Goal: Transaction & Acquisition: Purchase product/service

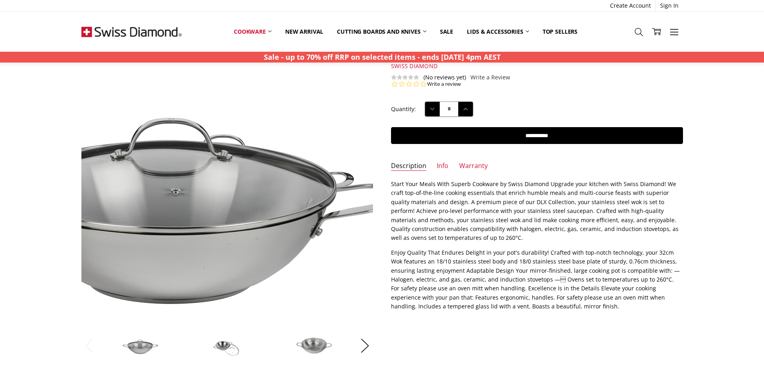
scroll to position [80, 0]
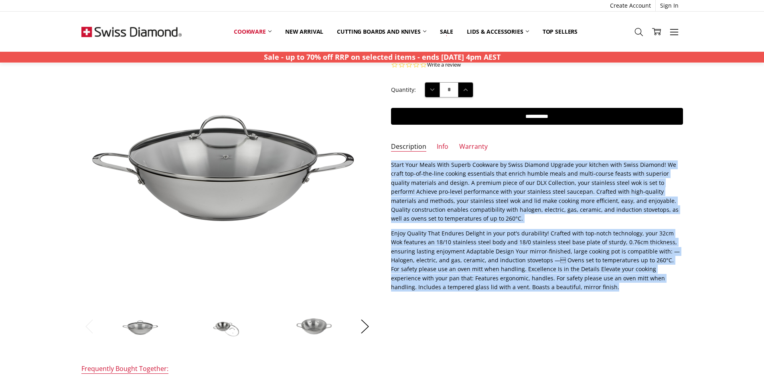
drag, startPoint x: 390, startPoint y: 164, endPoint x: 537, endPoint y: 297, distance: 198.9
click at [537, 297] on section "Description Start Your Meals With Superb Cookware by Swiss Diamond Upgrade your…" at bounding box center [537, 229] width 310 height 137
click at [225, 328] on img at bounding box center [227, 326] width 40 height 27
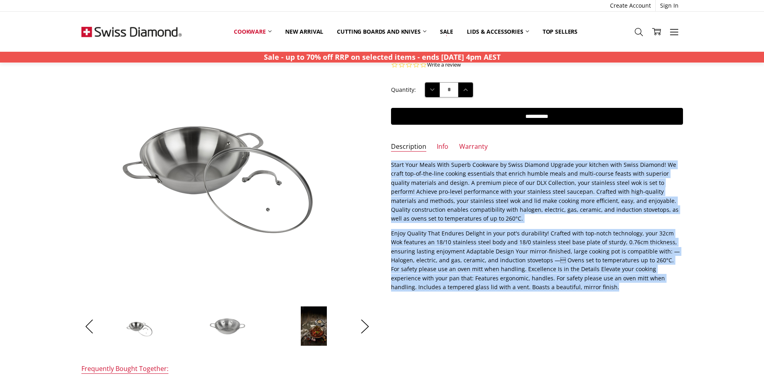
click at [232, 324] on img at bounding box center [227, 326] width 40 height 27
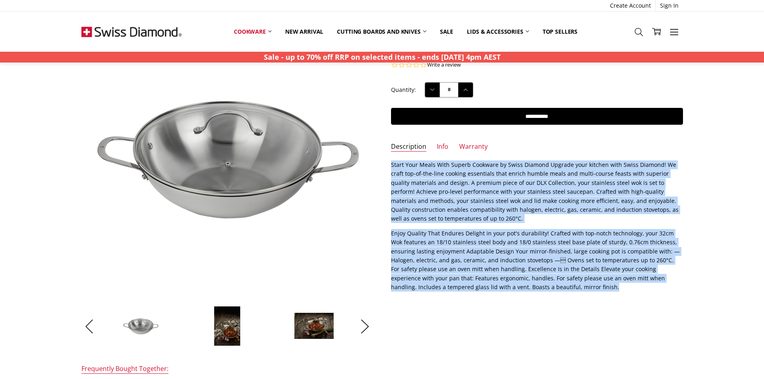
click at [234, 325] on img at bounding box center [227, 326] width 27 height 40
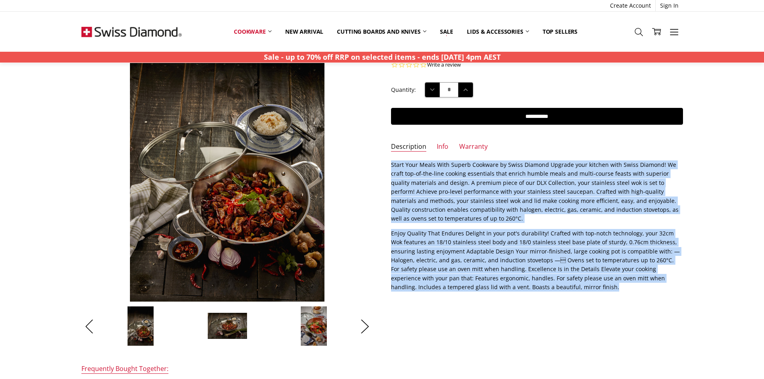
click at [235, 324] on img at bounding box center [227, 326] width 40 height 27
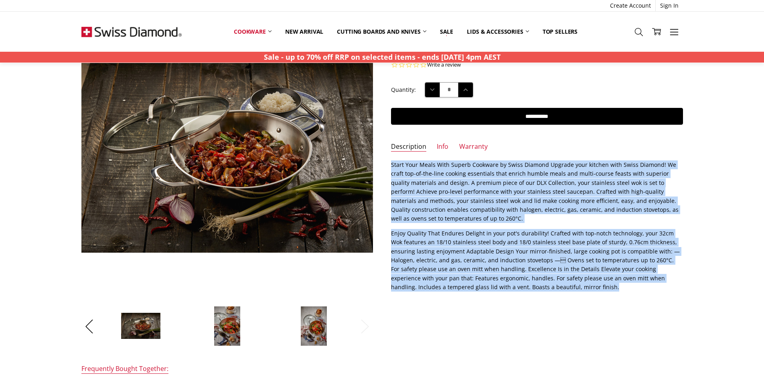
click at [234, 324] on img at bounding box center [227, 326] width 27 height 40
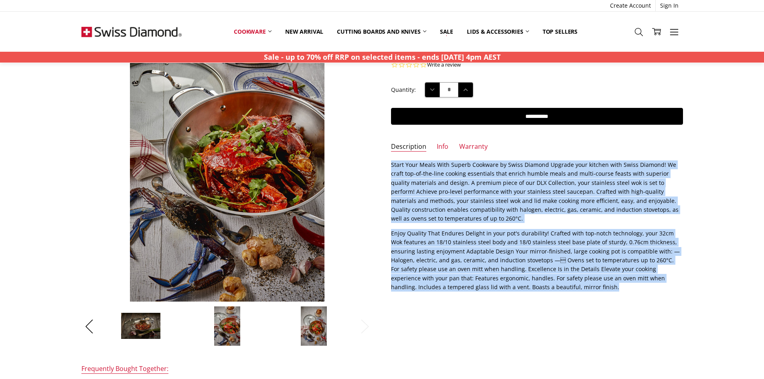
click at [309, 327] on img at bounding box center [314, 326] width 27 height 40
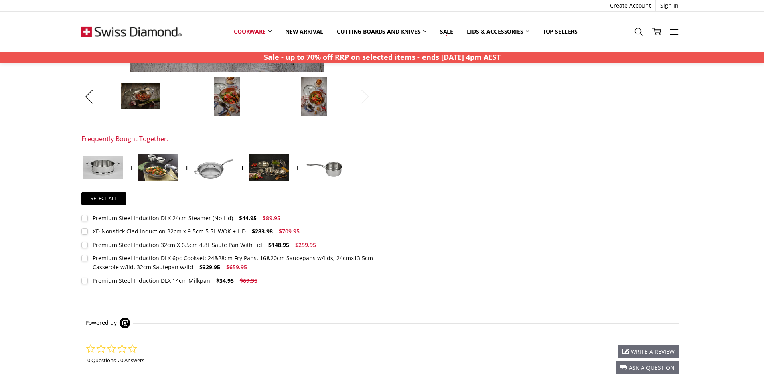
scroll to position [161, 0]
